Goal: Information Seeking & Learning: Learn about a topic

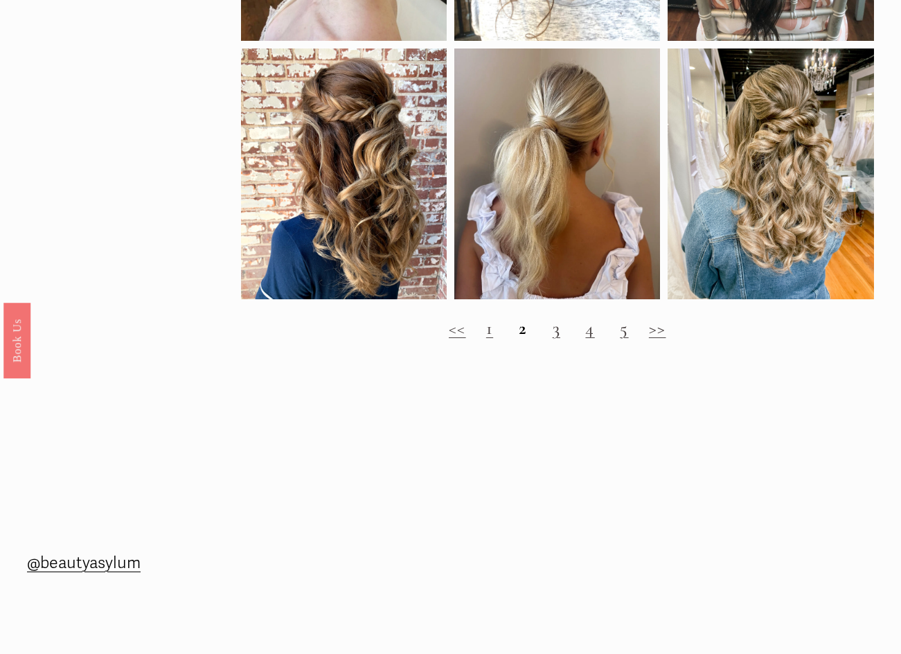
scroll to position [1247, 0]
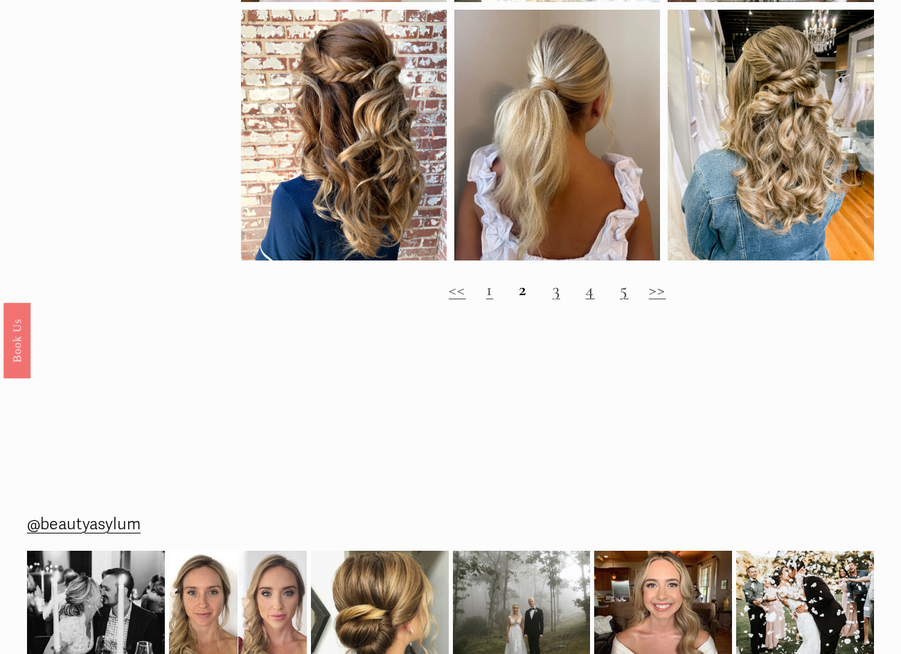
click at [519, 301] on strong "2" at bounding box center [523, 289] width 8 height 22
click at [536, 301] on h2 "<< 1 2 3 4 5 >>" at bounding box center [557, 289] width 633 height 21
click at [547, 301] on h2 "<< 1 2 3 4 5 >>" at bounding box center [557, 289] width 633 height 21
click at [549, 301] on h2 "<< 1 2 3 4 5 >>" at bounding box center [557, 289] width 633 height 21
click at [554, 301] on link "3" at bounding box center [557, 289] width 8 height 22
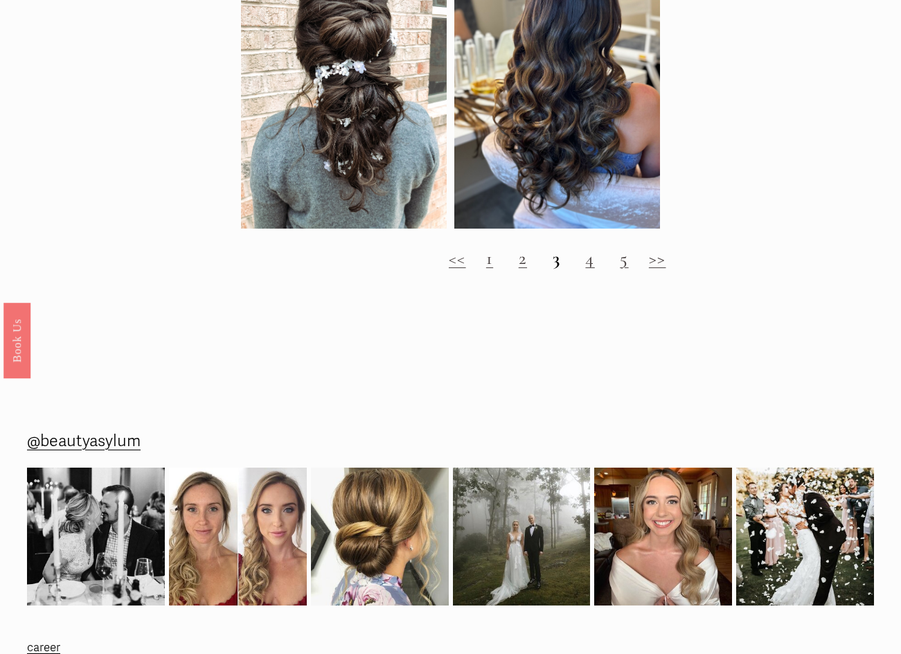
scroll to position [1247, 0]
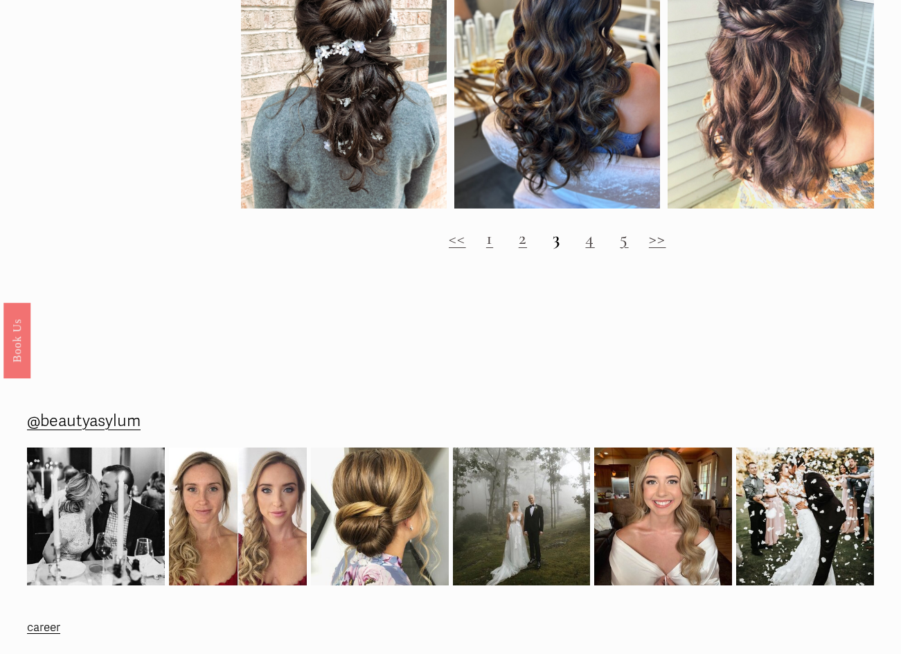
click at [583, 249] on h2 "<< 1 2 3 4 5 >>" at bounding box center [557, 238] width 633 height 21
click at [596, 249] on h2 "<< 1 2 3 4 5 >>" at bounding box center [557, 238] width 633 height 21
click at [590, 249] on link "4" at bounding box center [589, 238] width 9 height 22
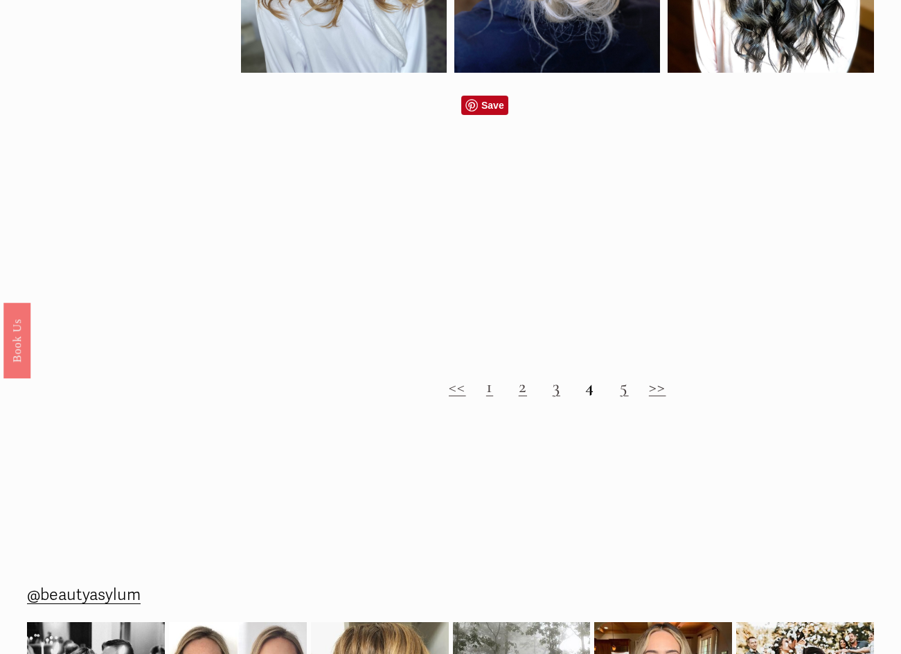
scroll to position [1178, 0]
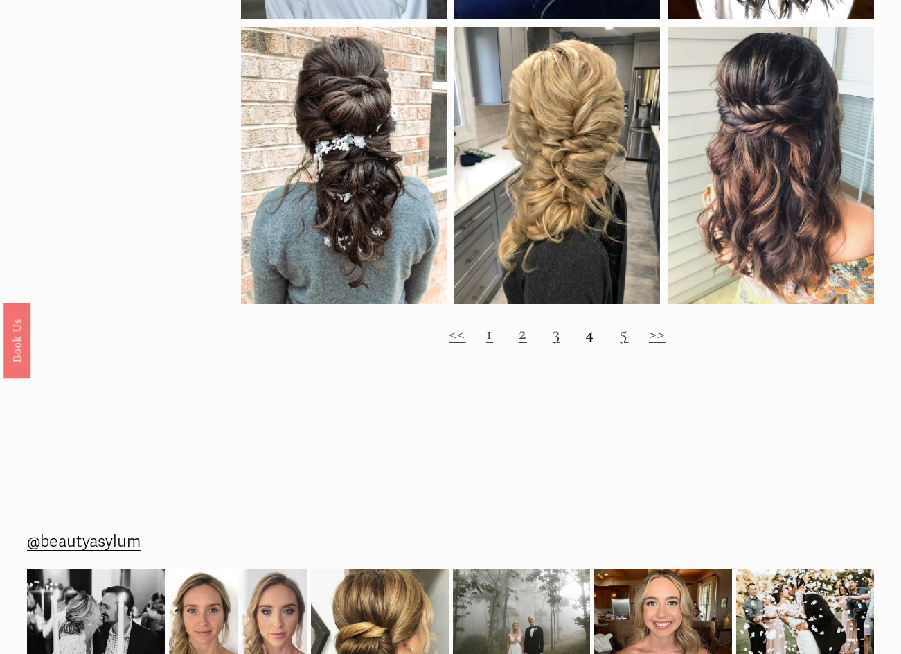
click at [621, 344] on link "5" at bounding box center [624, 333] width 8 height 22
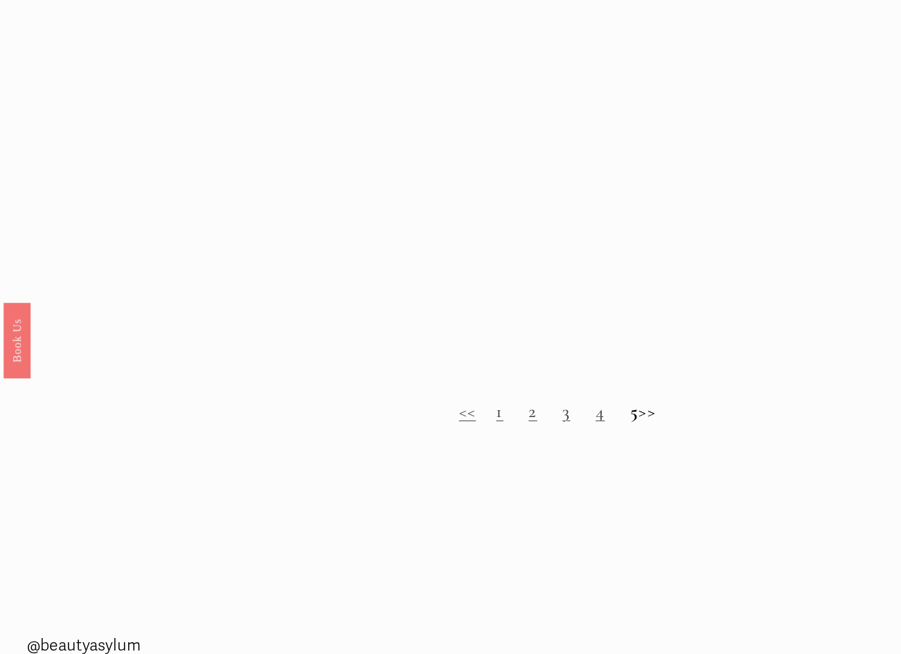
scroll to position [1108, 0]
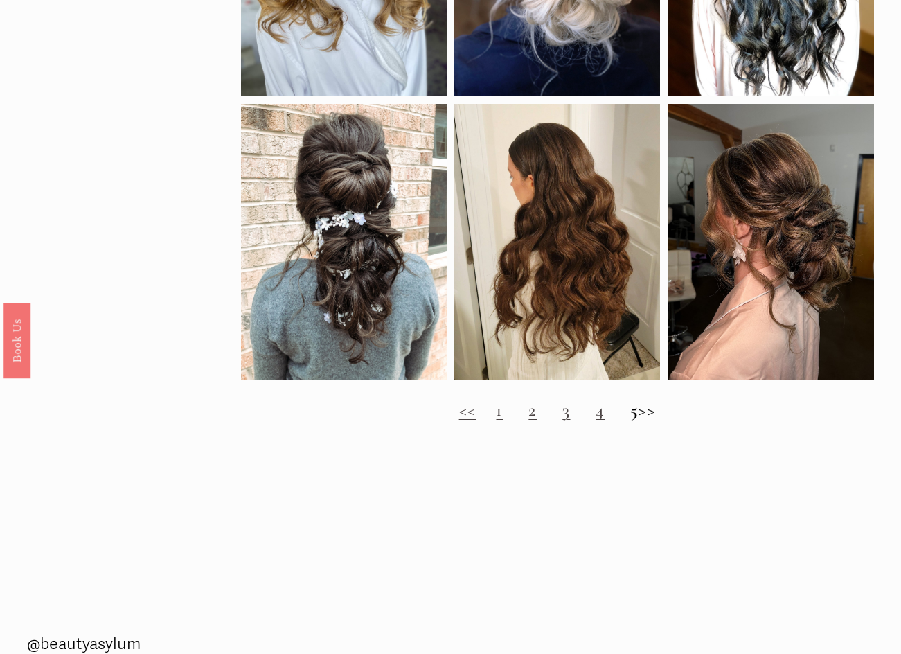
click at [496, 421] on link "1" at bounding box center [499, 410] width 7 height 22
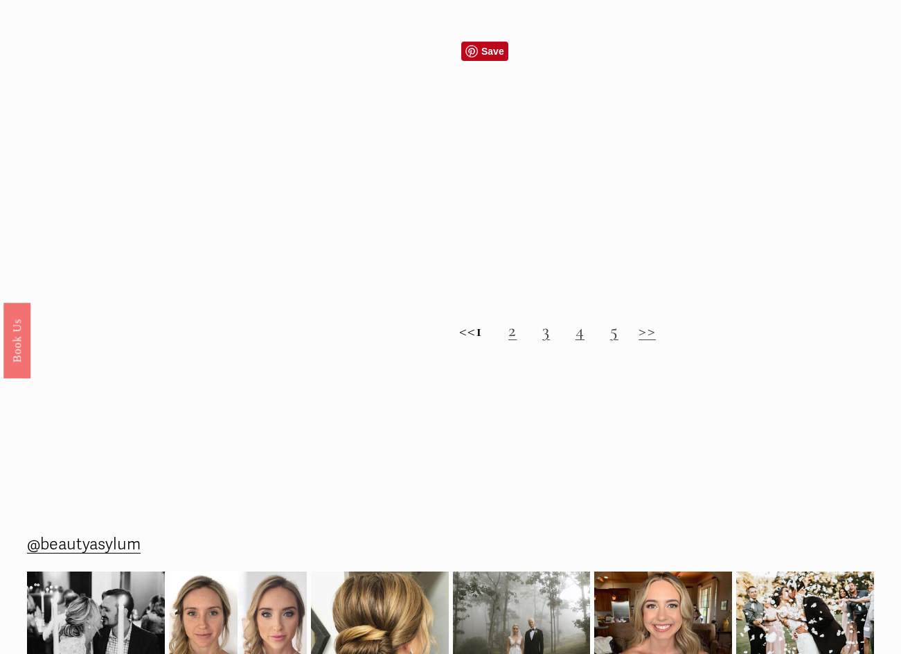
scroll to position [1247, 0]
